Goal: Navigation & Orientation: Find specific page/section

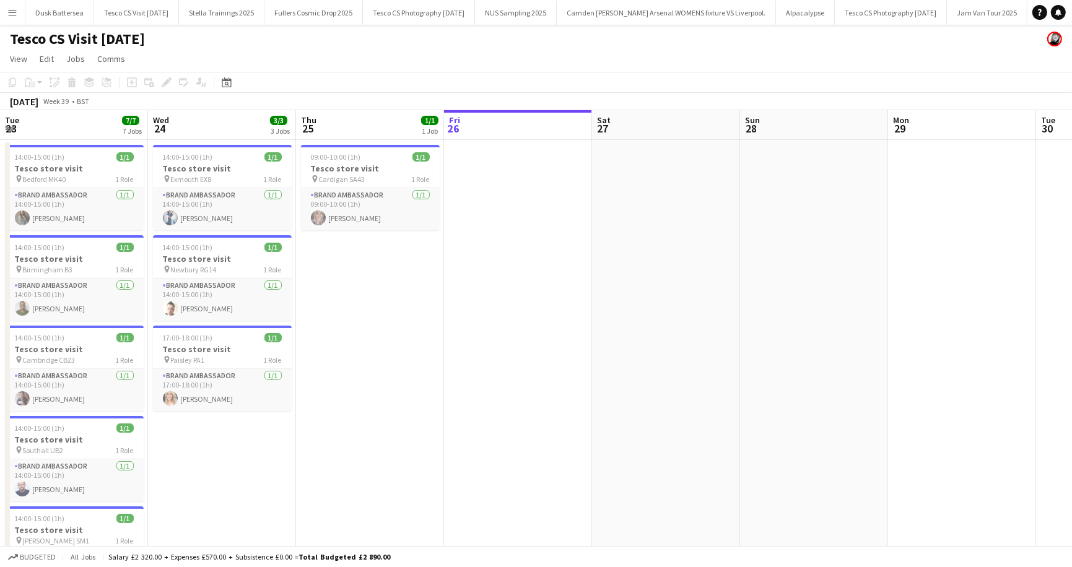
scroll to position [0, 296]
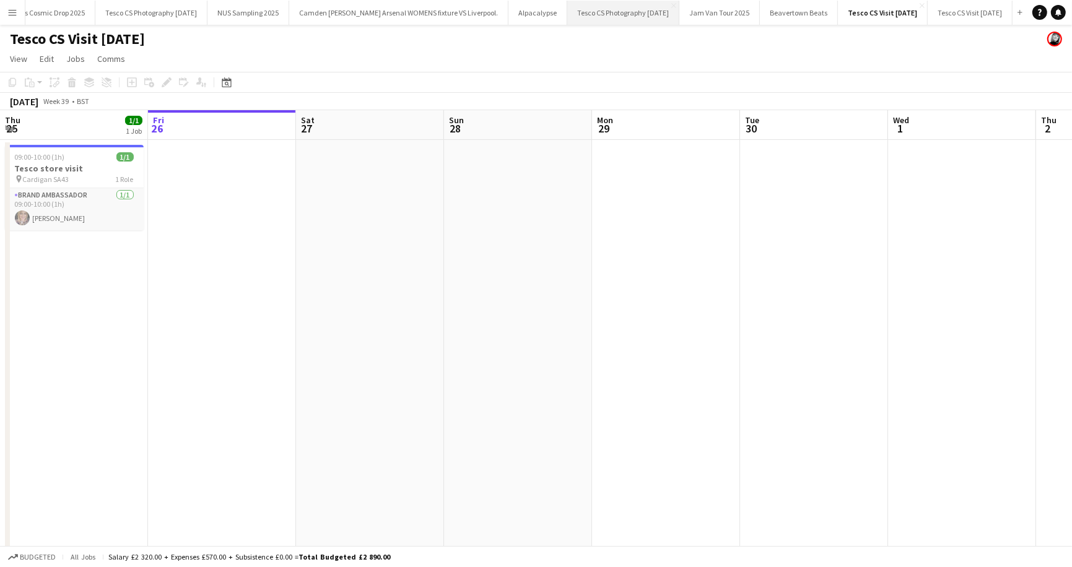
click at [567, 12] on button "Tesco CS Photography [DATE] Close" at bounding box center [623, 13] width 112 height 24
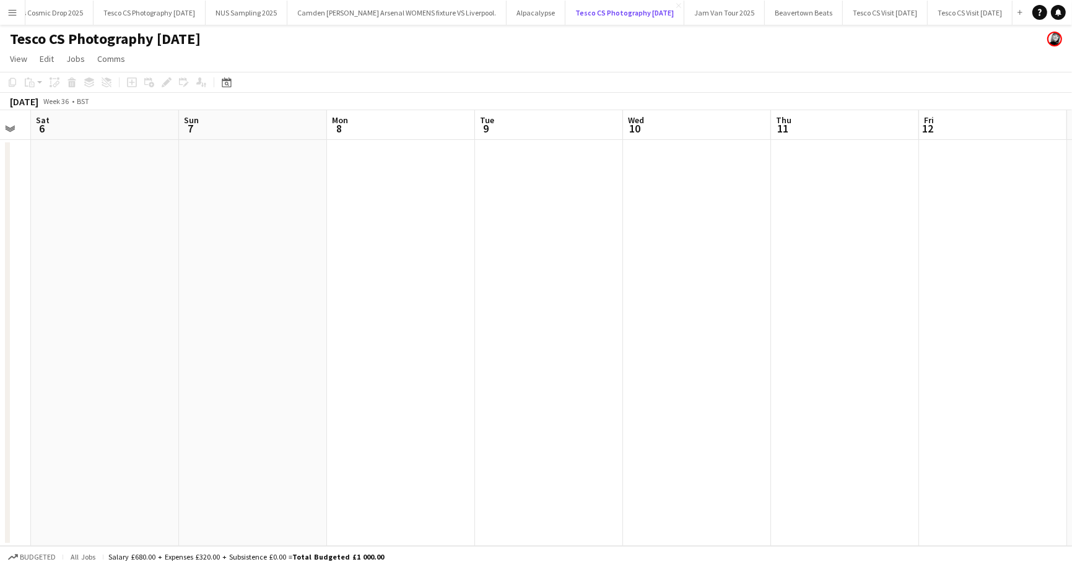
scroll to position [0, 262]
click at [139, 12] on button "Tesco CS Photography [DATE] Close" at bounding box center [150, 13] width 112 height 24
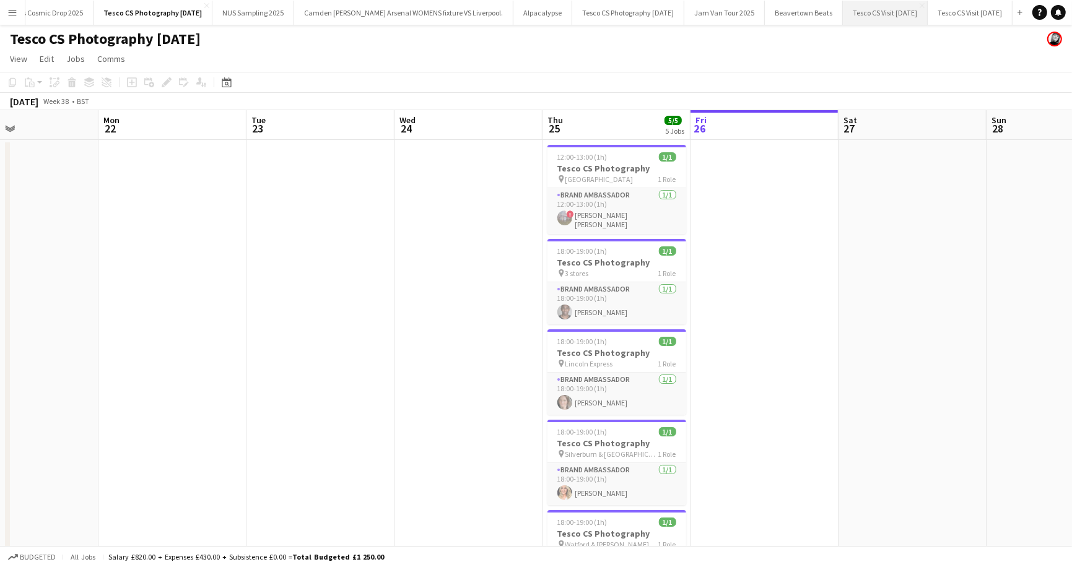
click at [843, 11] on button "Tesco CS Visit [DATE] Close" at bounding box center [885, 13] width 85 height 24
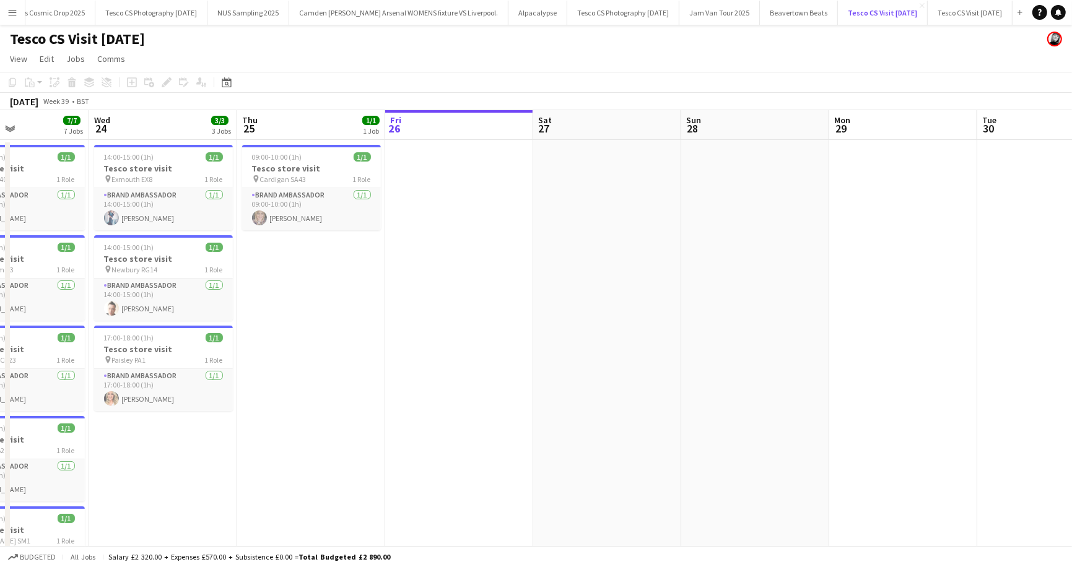
scroll to position [0, 248]
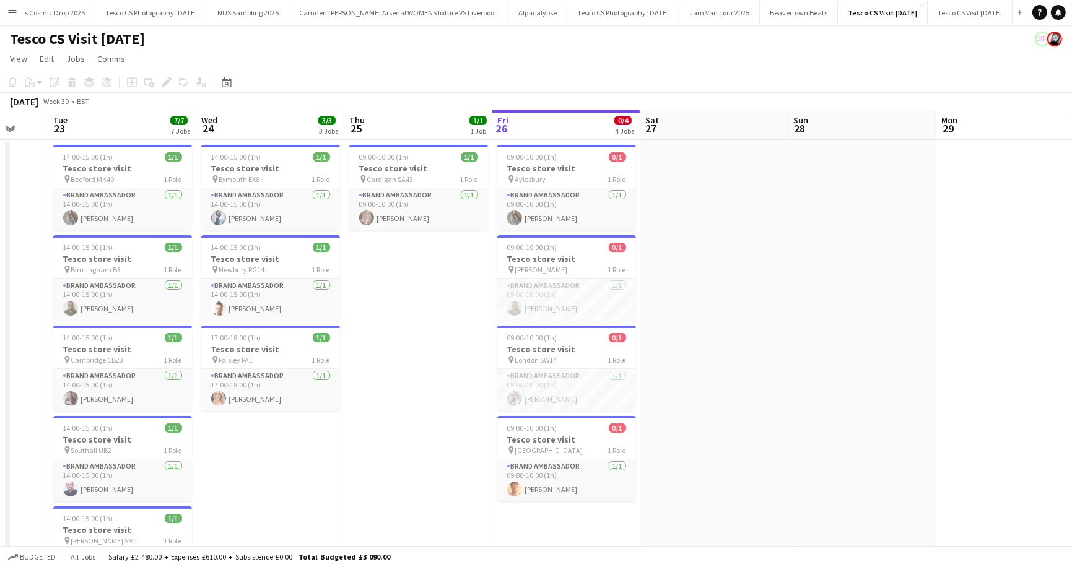
click at [12, 15] on app-icon "Menu" at bounding box center [12, 12] width 10 height 10
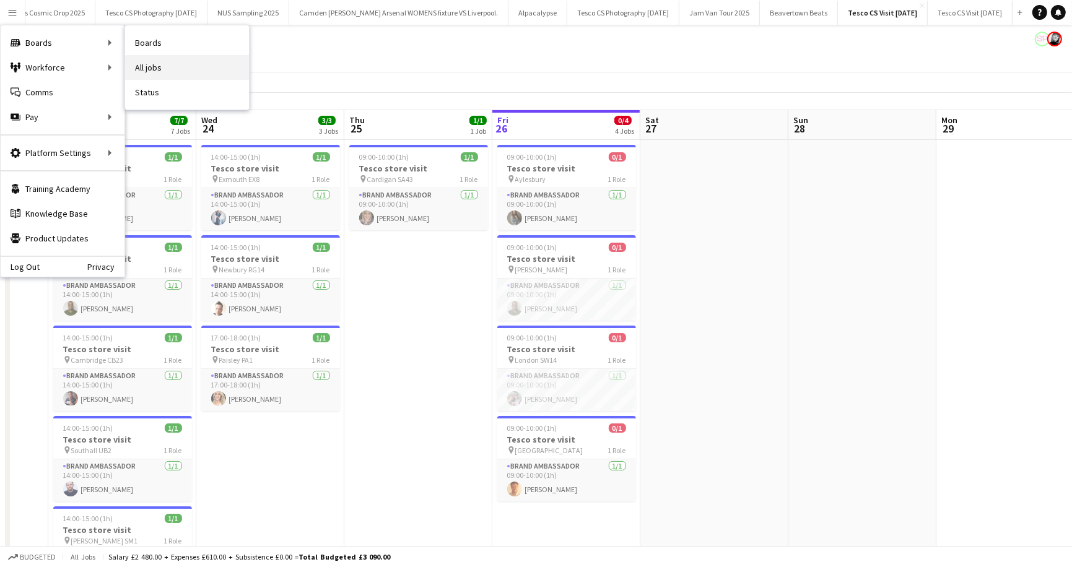
click at [140, 61] on link "All jobs" at bounding box center [187, 67] width 124 height 25
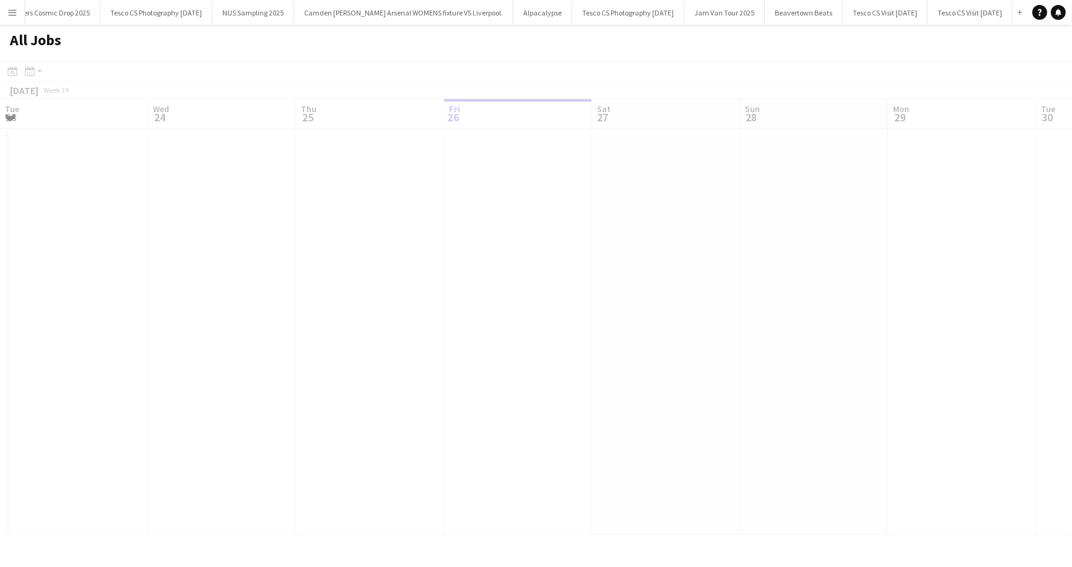
scroll to position [0, 296]
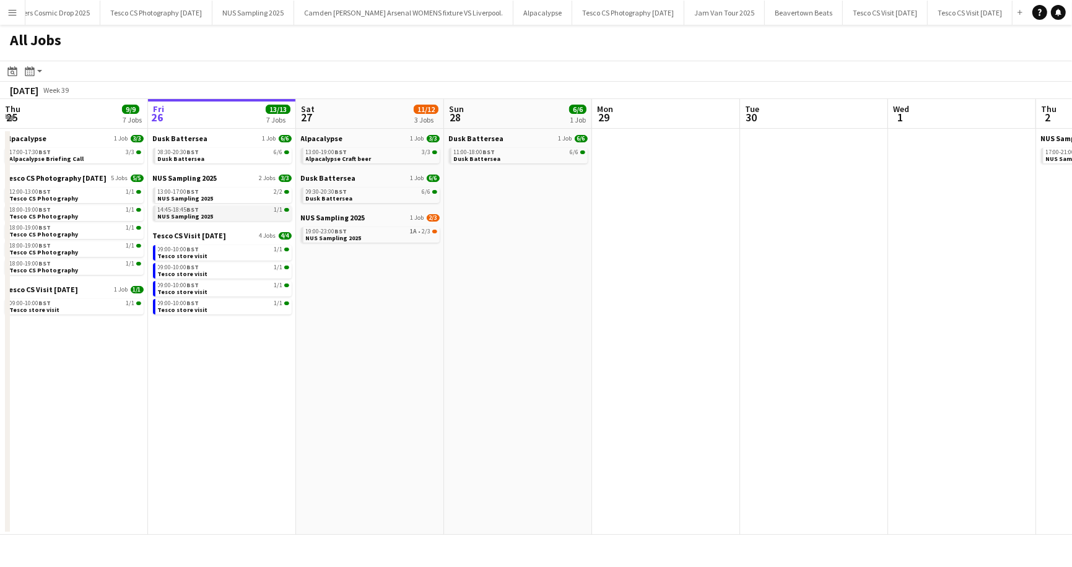
click at [207, 215] on span "NUS Sampling 2025" at bounding box center [186, 216] width 56 height 8
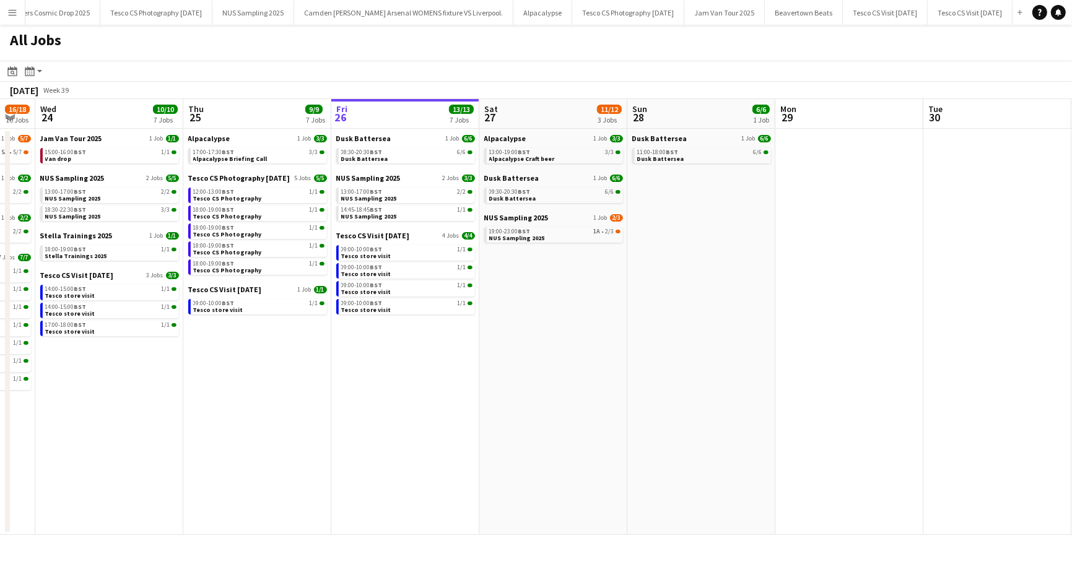
scroll to position [0, 251]
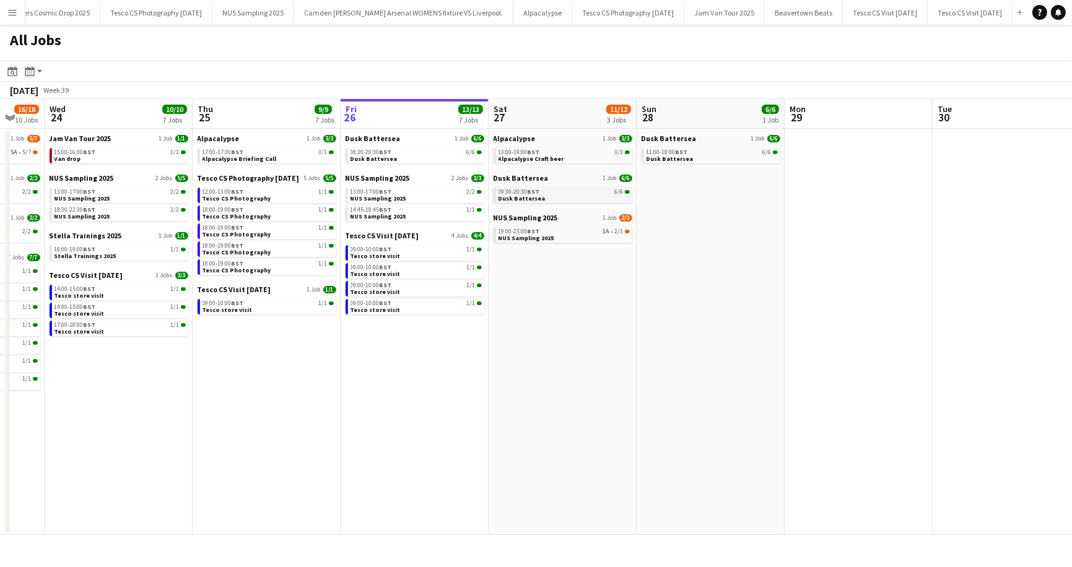
click at [536, 198] on span "Dusk Battersea" at bounding box center [522, 198] width 47 height 8
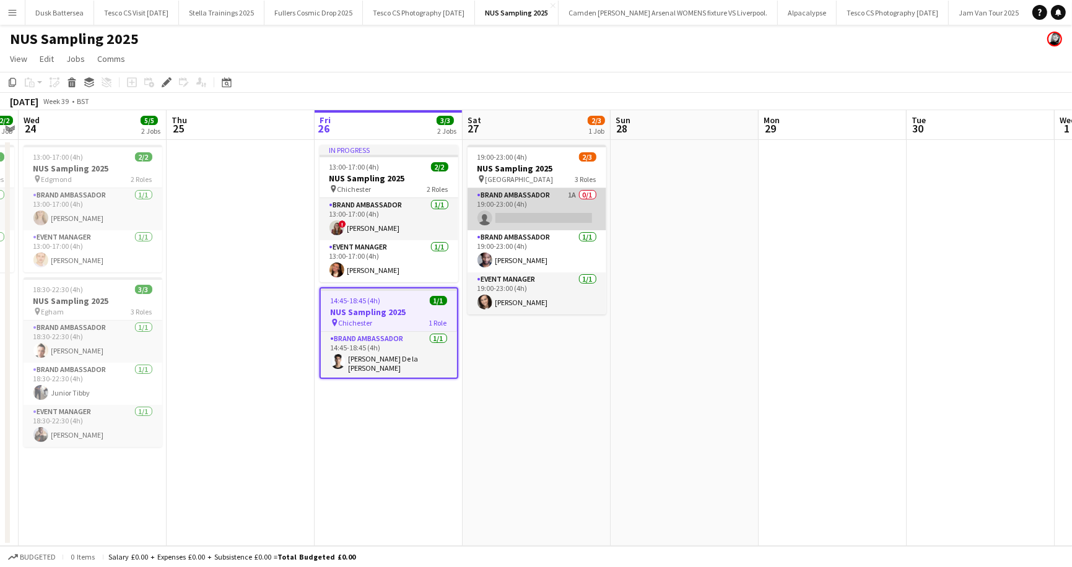
click at [591, 196] on app-card-role "Brand Ambassador 1A 0/1 19:00-23:00 (4h) single-neutral-actions" at bounding box center [537, 209] width 139 height 42
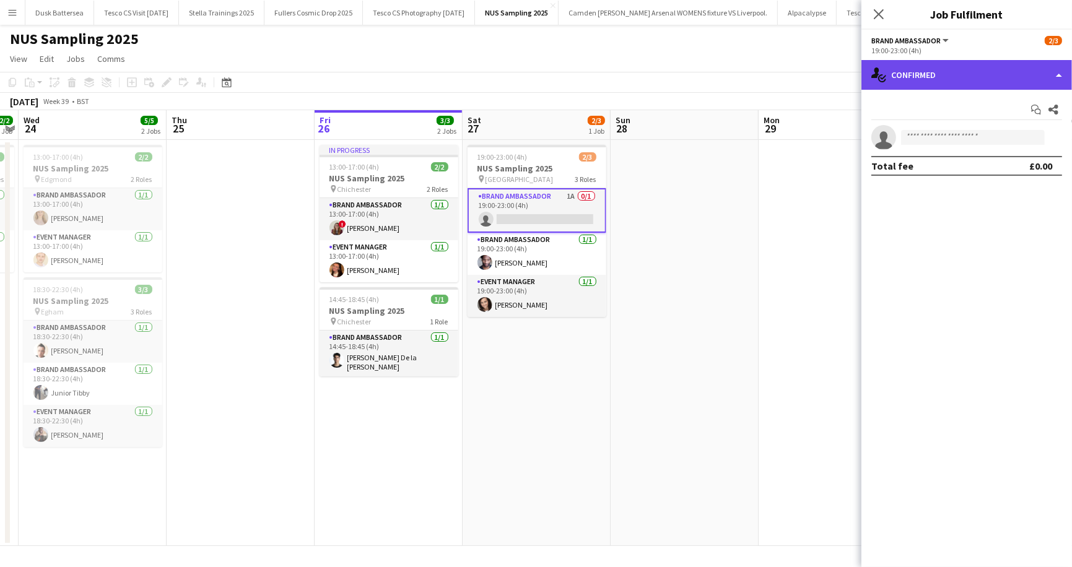
click at [1058, 72] on div "single-neutral-actions-check-2 Confirmed" at bounding box center [966, 75] width 211 height 30
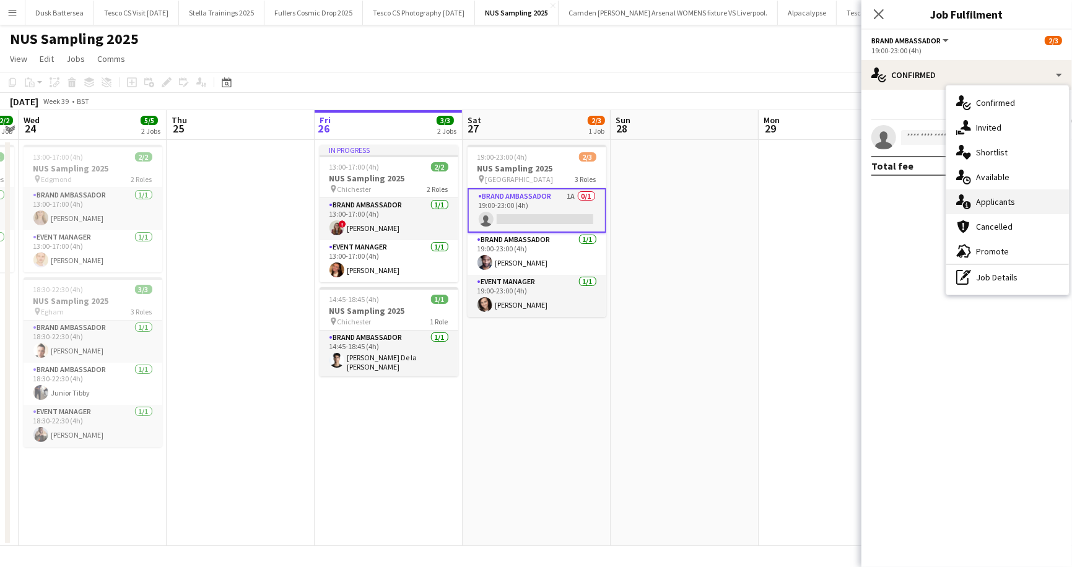
click at [1004, 195] on div "single-neutral-actions-information Applicants" at bounding box center [1007, 201] width 123 height 25
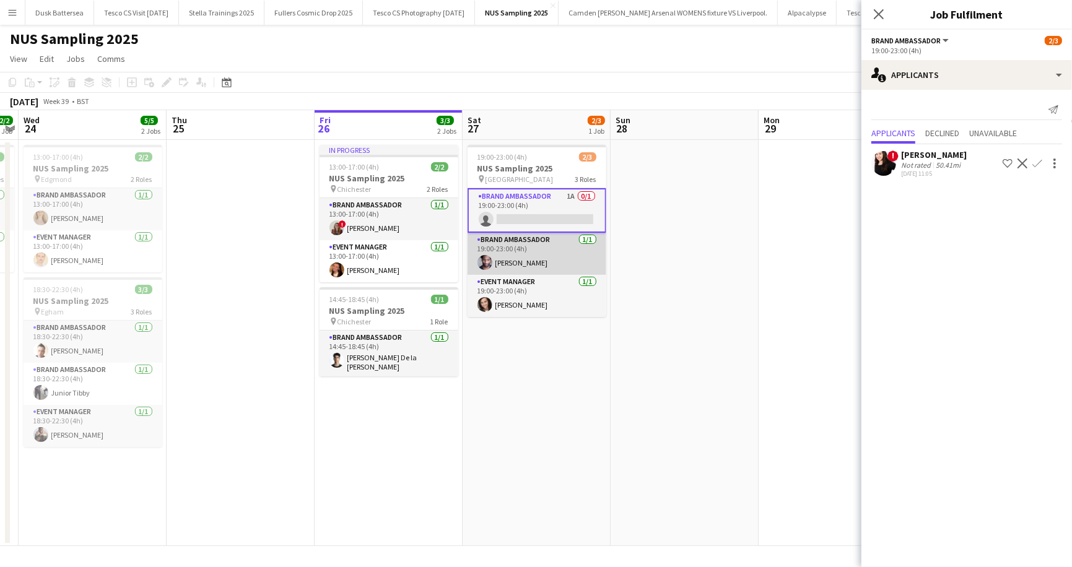
click at [587, 240] on app-card-role "Brand Ambassador 1/1 19:00-23:00 (4h) Gavin Cooper" at bounding box center [537, 254] width 139 height 42
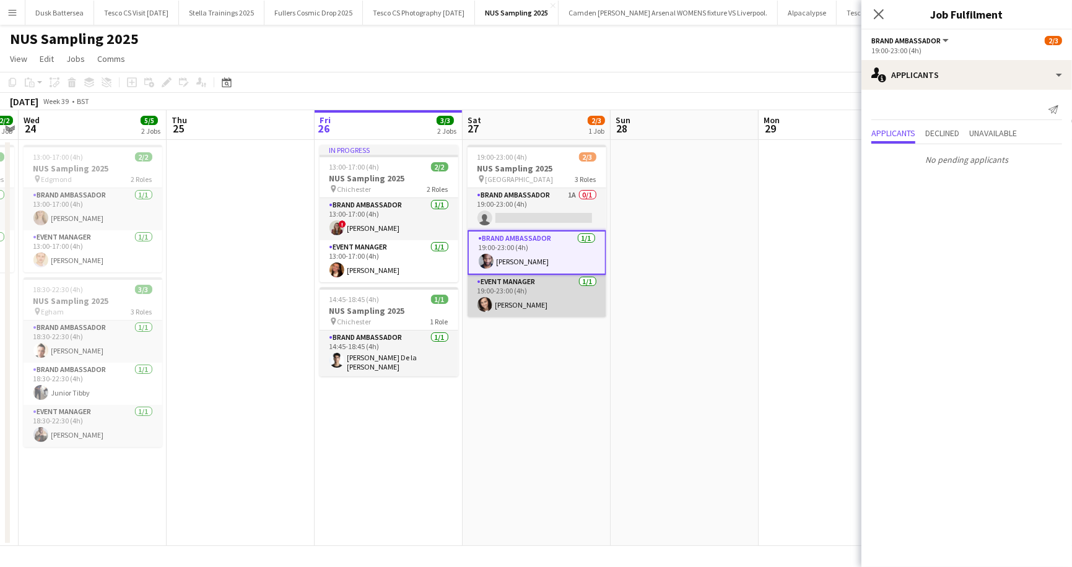
click at [588, 278] on app-card-role "Event Manager 1/1 19:00-23:00 (4h) Donna Mompalao" at bounding box center [537, 296] width 139 height 42
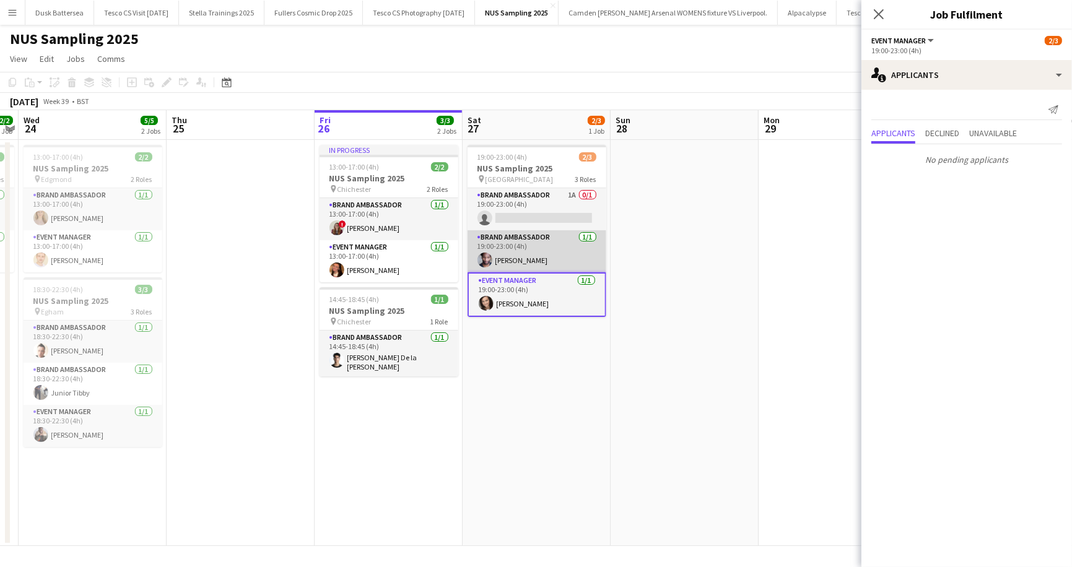
click at [586, 233] on app-card-role "Brand Ambassador 1/1 19:00-23:00 (4h) Gavin Cooper" at bounding box center [537, 251] width 139 height 42
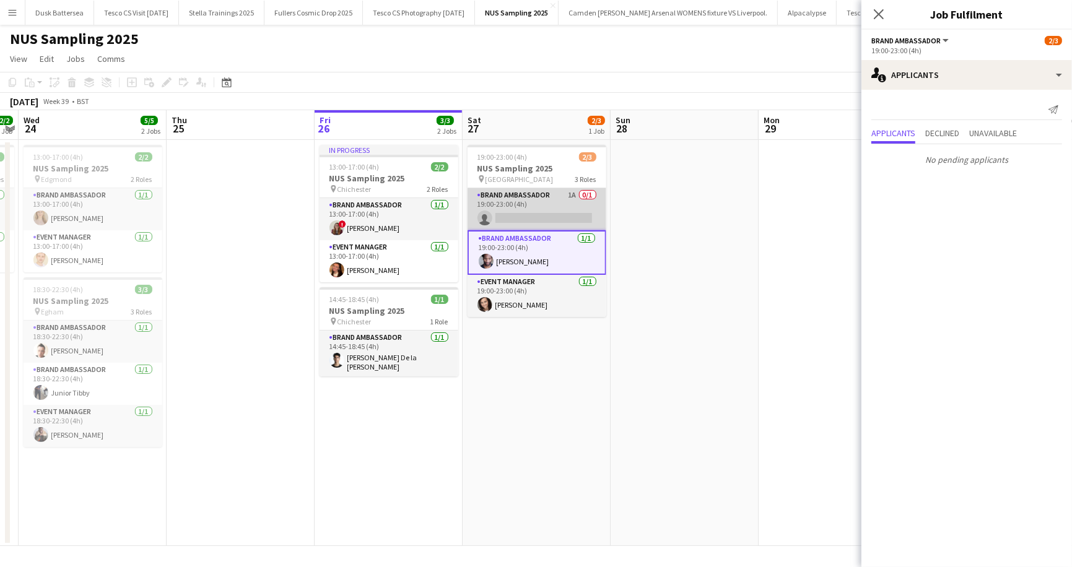
click at [585, 196] on app-card-role "Brand Ambassador 1A 0/1 19:00-23:00 (4h) single-neutral-actions" at bounding box center [537, 209] width 139 height 42
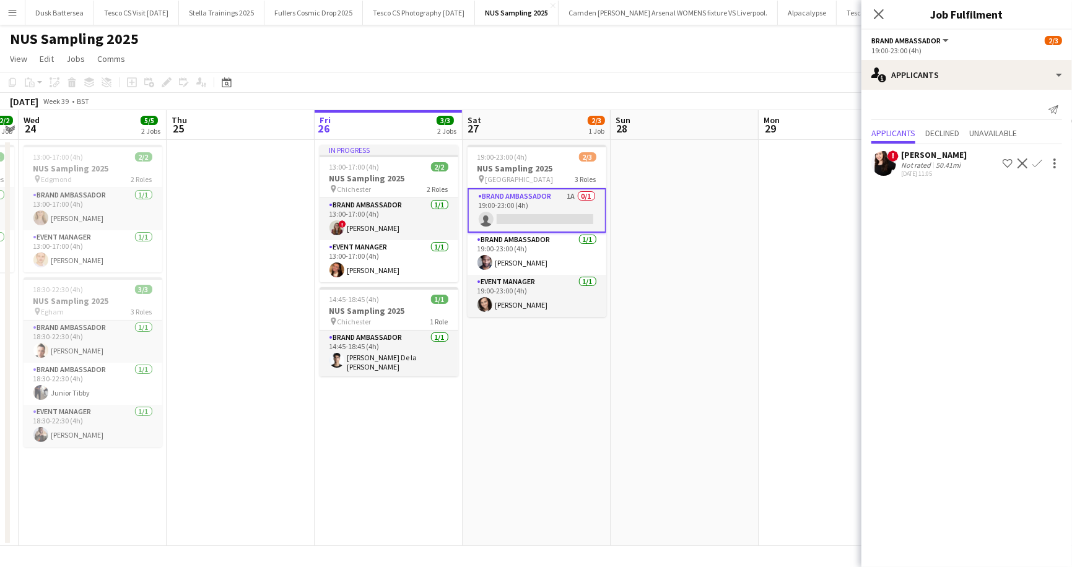
click at [14, 11] on app-icon "Menu" at bounding box center [12, 12] width 10 height 10
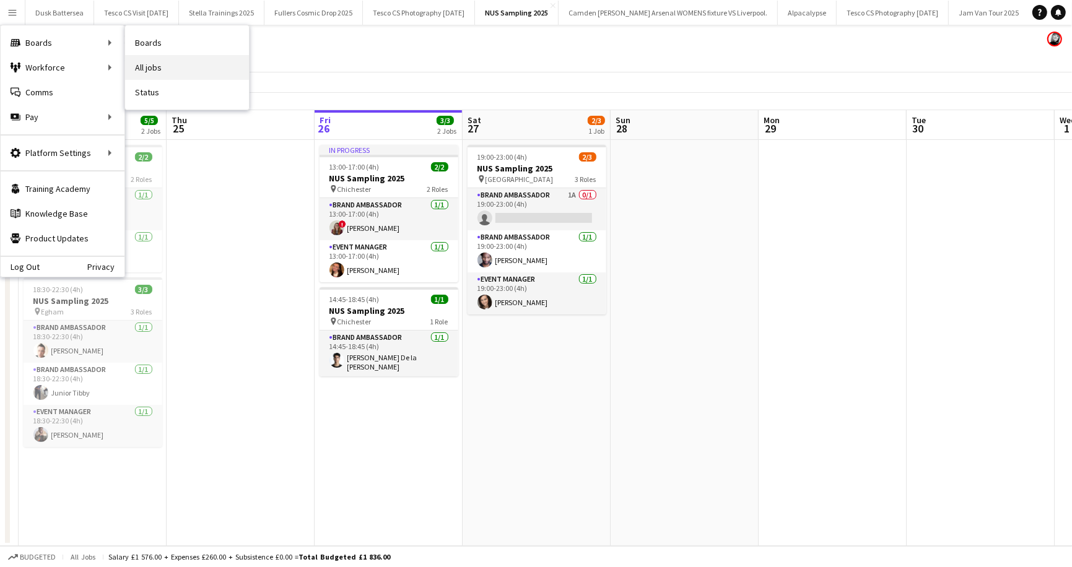
click at [157, 58] on link "All jobs" at bounding box center [187, 67] width 124 height 25
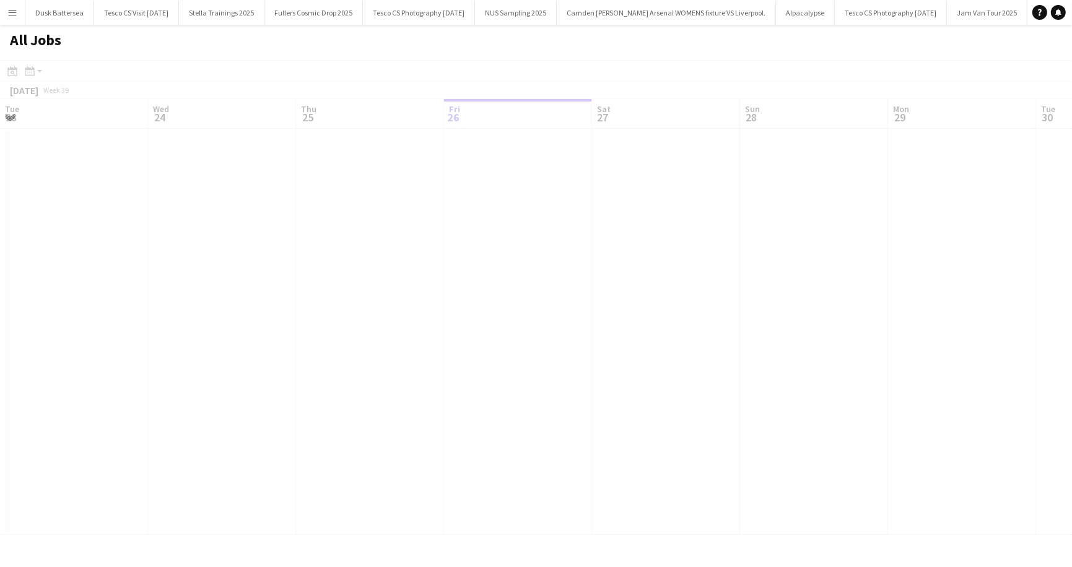
scroll to position [0, 296]
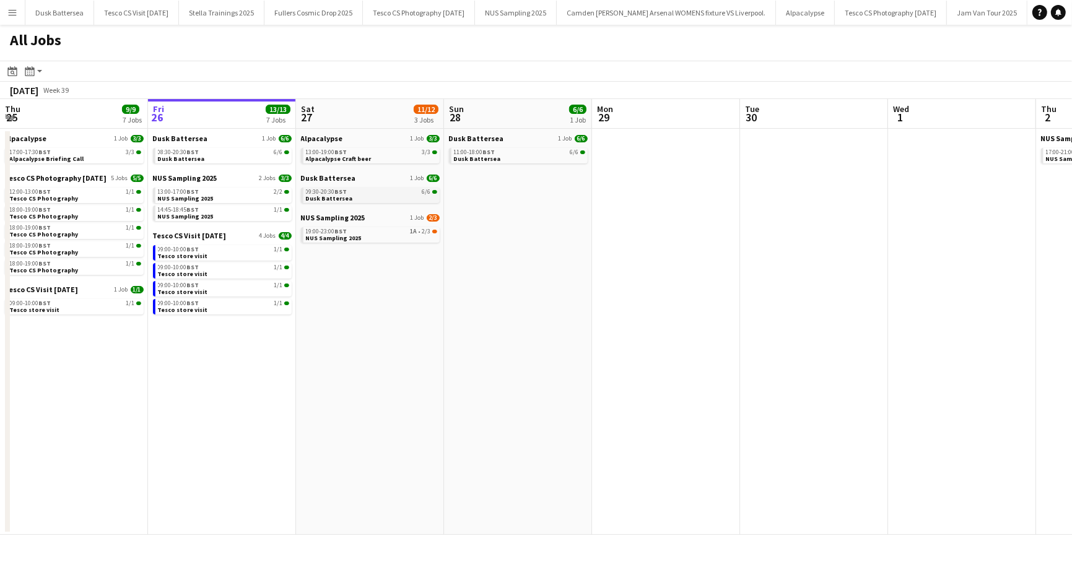
click at [351, 199] on link "09:30-20:30 BST 6/6 Dusk Battersea" at bounding box center [371, 195] width 131 height 14
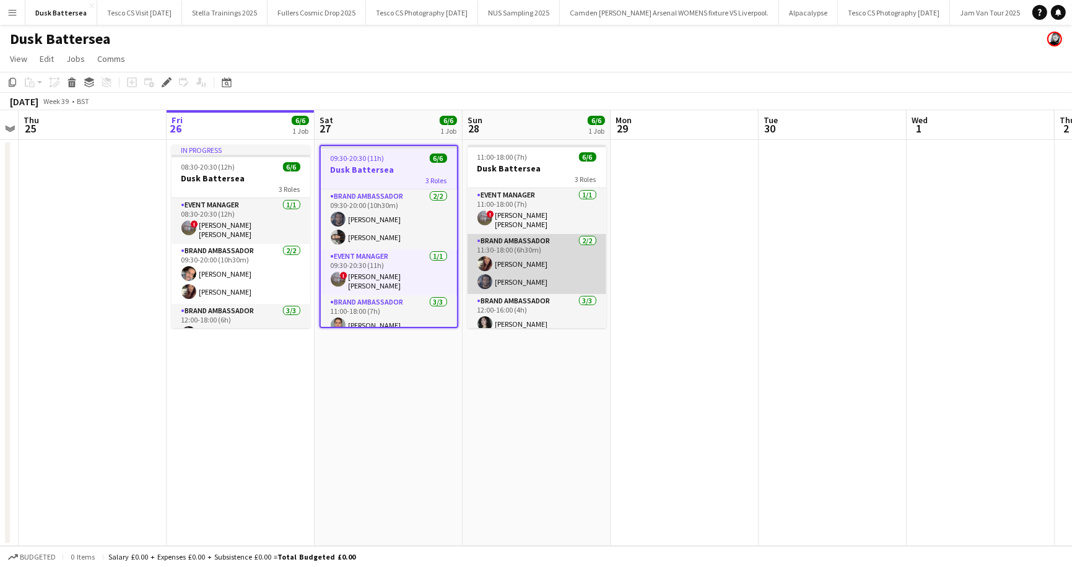
scroll to position [40, 0]
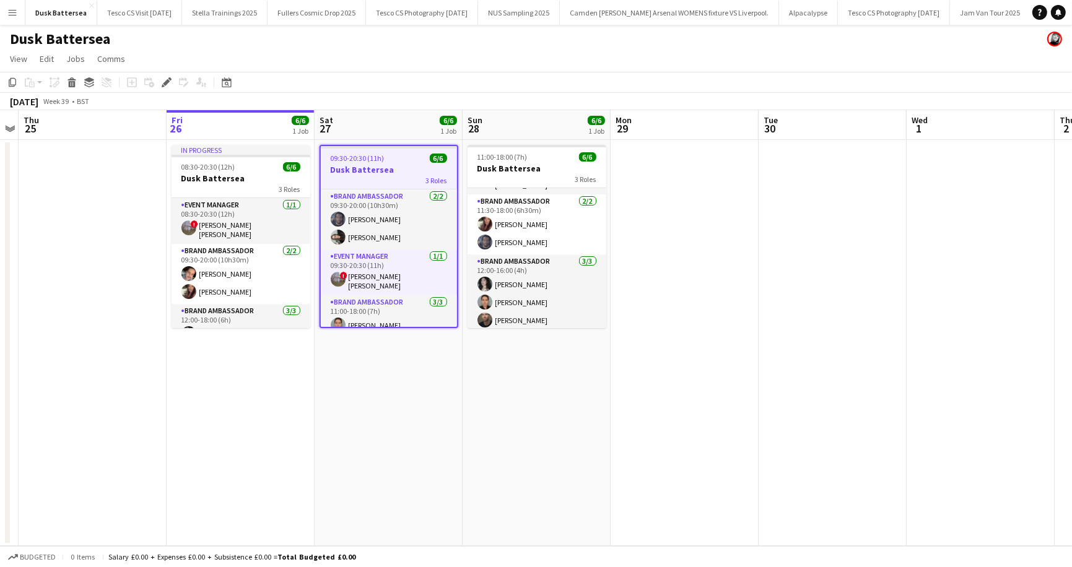
click at [511, 50] on app-page-menu "View Day view expanded Day view collapsed Month view Date picker Jump to today …" at bounding box center [536, 60] width 1072 height 24
